Goal: Book appointment/travel/reservation

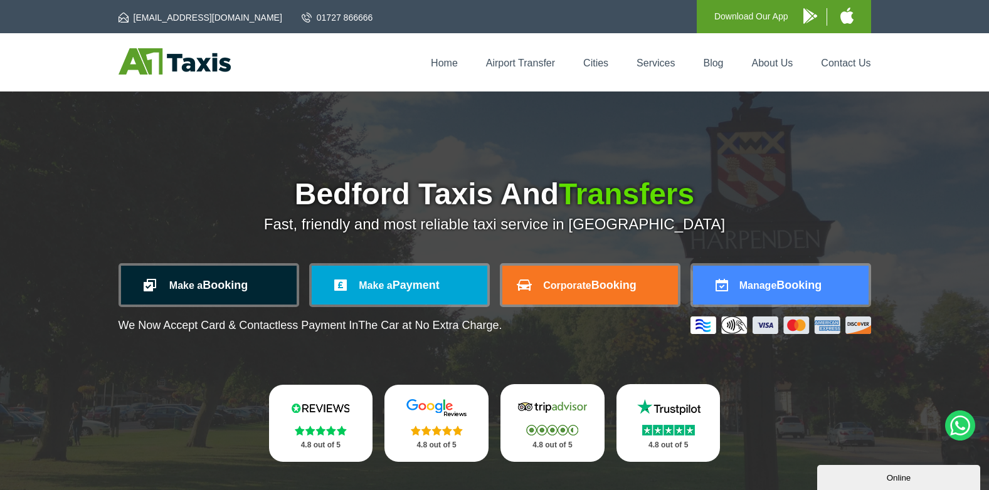
click at [219, 290] on link "Make a Booking" at bounding box center [209, 285] width 176 height 39
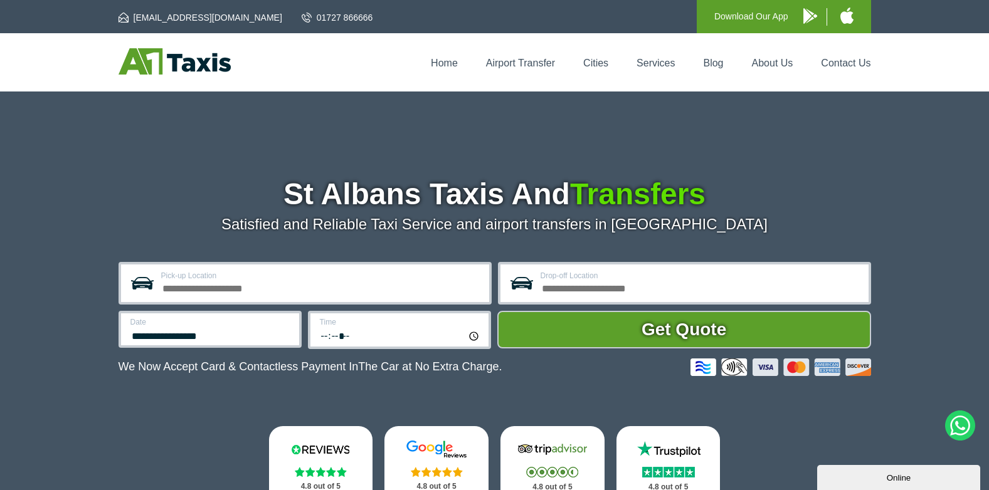
click at [320, 287] on input "Pick-up Location" at bounding box center [321, 287] width 320 height 15
